Goal: Navigation & Orientation: Find specific page/section

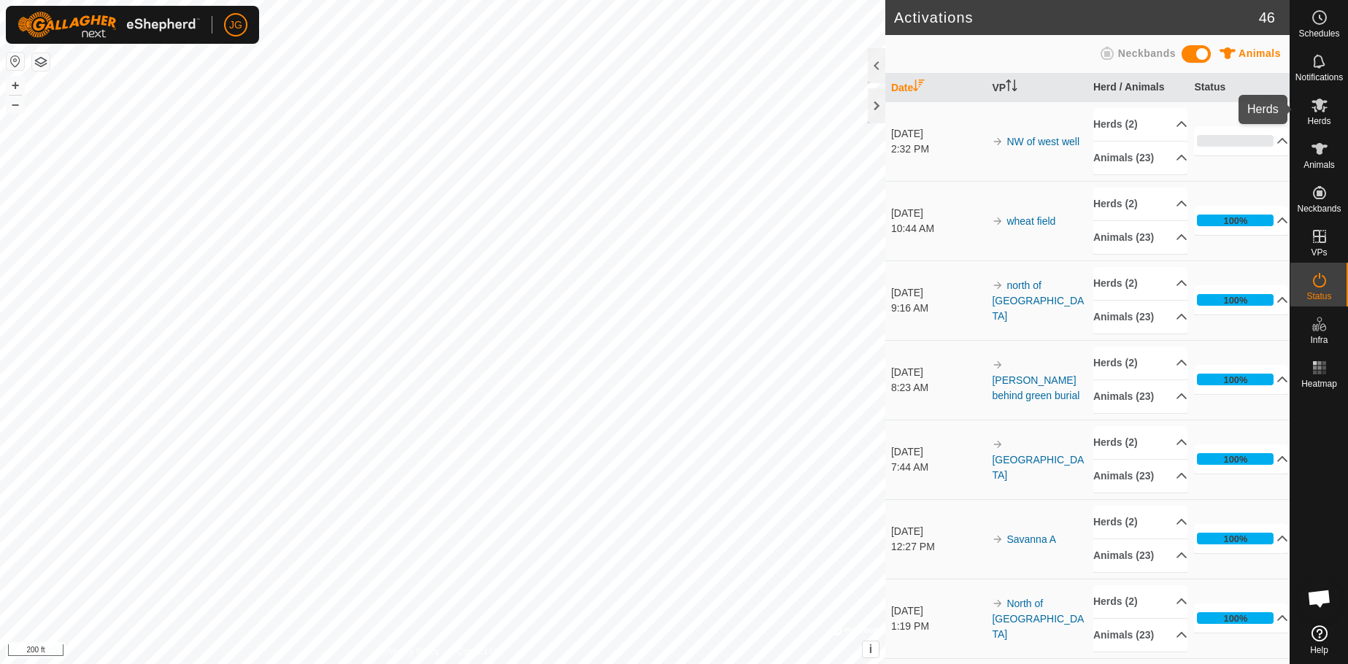
click at [1318, 115] on es-mob-svg-icon at bounding box center [1319, 104] width 26 height 23
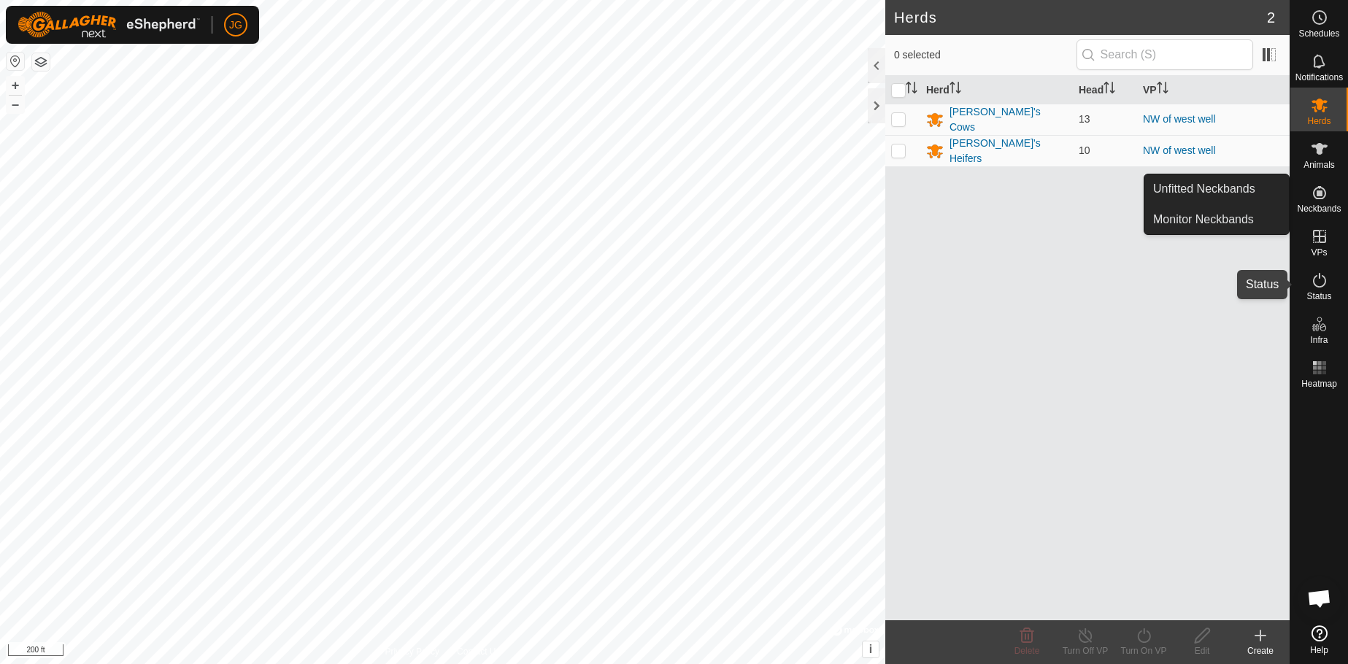
click at [1312, 282] on icon at bounding box center [1320, 280] width 18 height 18
